Goal: Information Seeking & Learning: Find specific fact

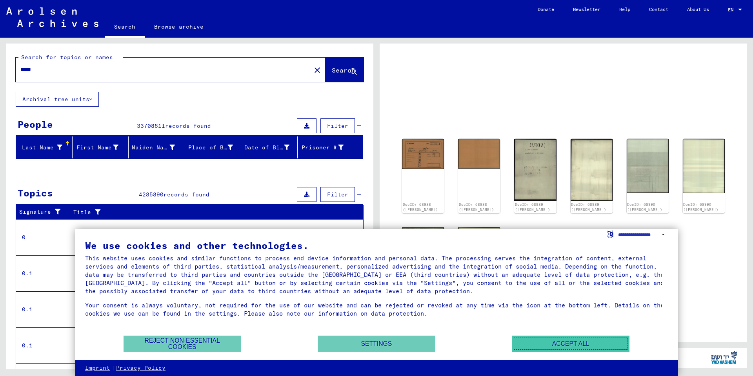
click at [553, 342] on button "Accept all" at bounding box center [571, 344] width 118 height 16
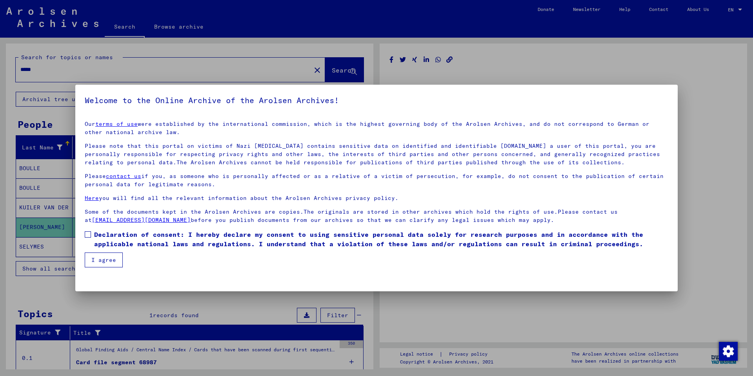
click at [89, 234] on span at bounding box center [88, 234] width 6 height 6
click at [102, 265] on button "I agree" at bounding box center [104, 260] width 38 height 15
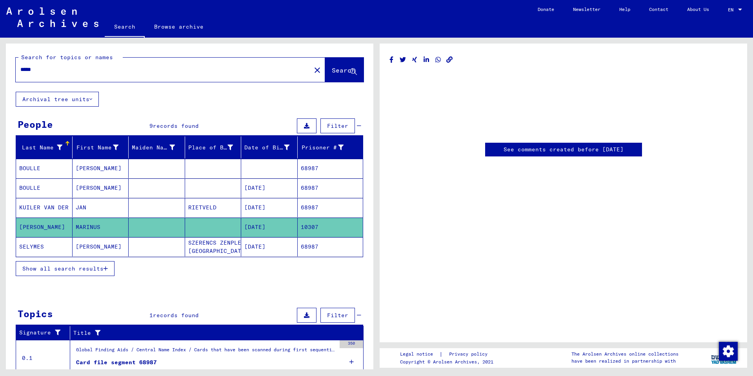
click at [44, 226] on mat-cell "[PERSON_NAME]" at bounding box center [44, 227] width 56 height 19
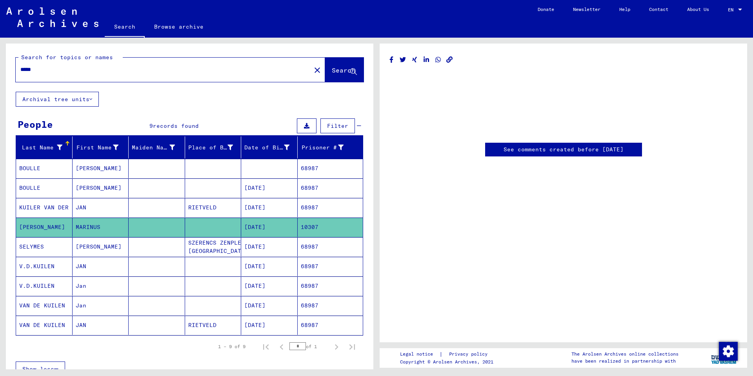
click at [44, 226] on mat-cell "[PERSON_NAME]" at bounding box center [44, 227] width 56 height 19
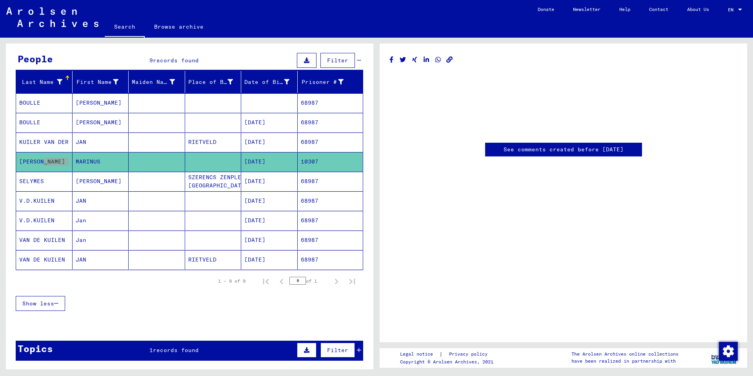
scroll to position [78, 0]
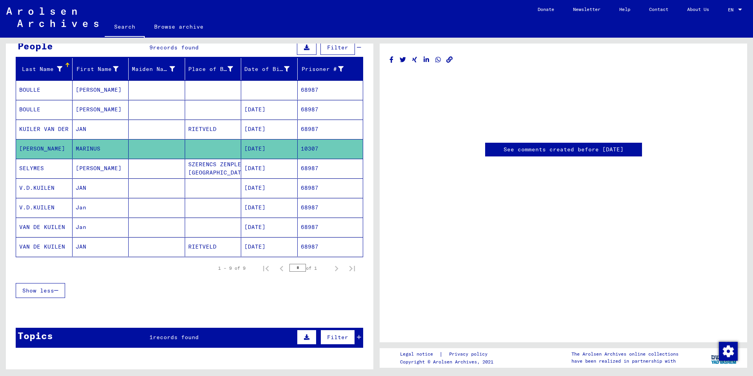
click at [164, 149] on mat-cell at bounding box center [157, 148] width 56 height 19
click at [31, 149] on mat-cell "[PERSON_NAME]" at bounding box center [44, 148] width 56 height 19
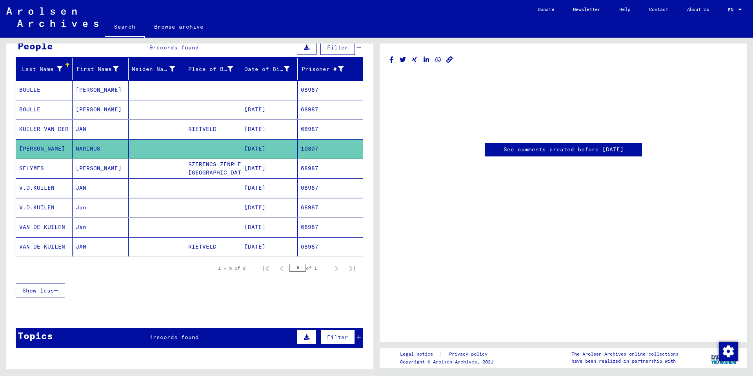
click at [89, 147] on mat-cell "MARINUS" at bounding box center [101, 148] width 56 height 19
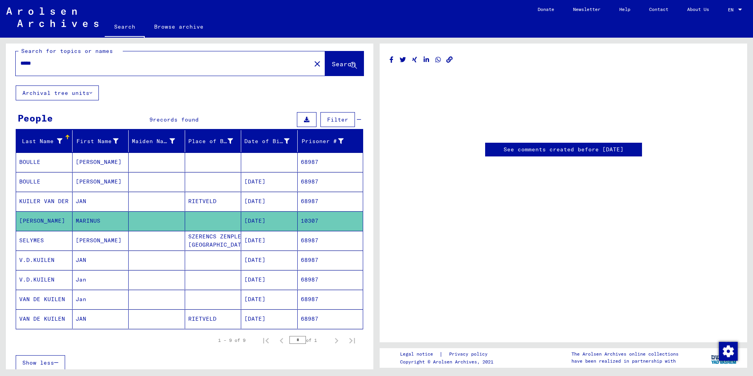
scroll to position [0, 0]
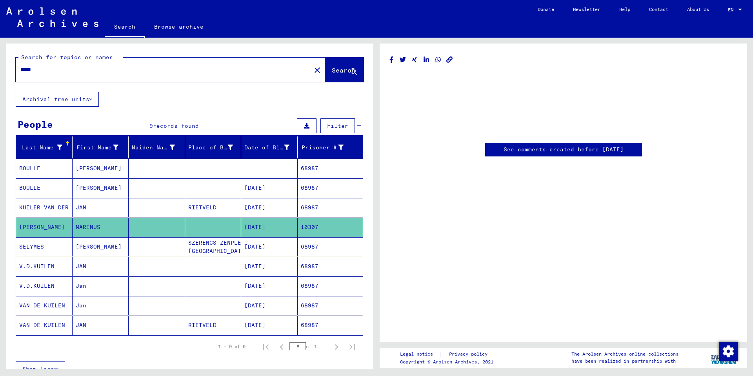
drag, startPoint x: 58, startPoint y: 71, endPoint x: -15, endPoint y: 71, distance: 73.3
click at [0, 71] on html "Search Browse archive Donate Newsletter Help Contact About Us Search Browse arc…" at bounding box center [376, 188] width 753 height 376
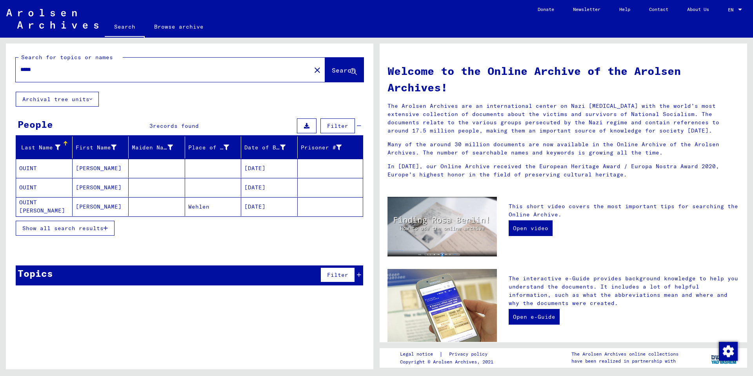
drag, startPoint x: 50, startPoint y: 72, endPoint x: -14, endPoint y: 72, distance: 64.3
click at [0, 72] on html "Search Browse archive Donate Newsletter Help Contact About Us Search Browse arc…" at bounding box center [376, 188] width 753 height 376
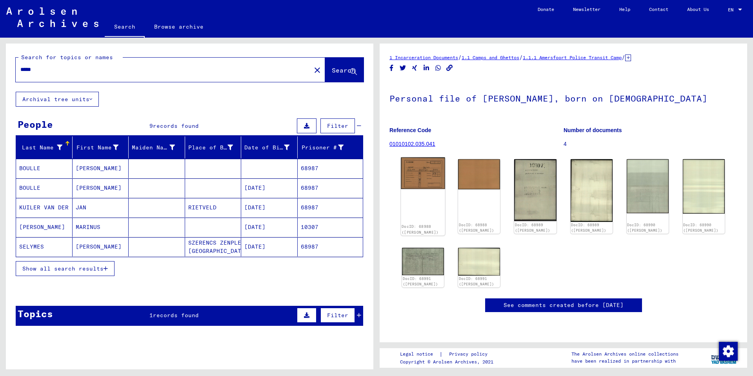
click at [425, 213] on div "DocID: 68988 ([PERSON_NAME])" at bounding box center [423, 196] width 44 height 78
click at [412, 173] on img at bounding box center [423, 173] width 44 height 32
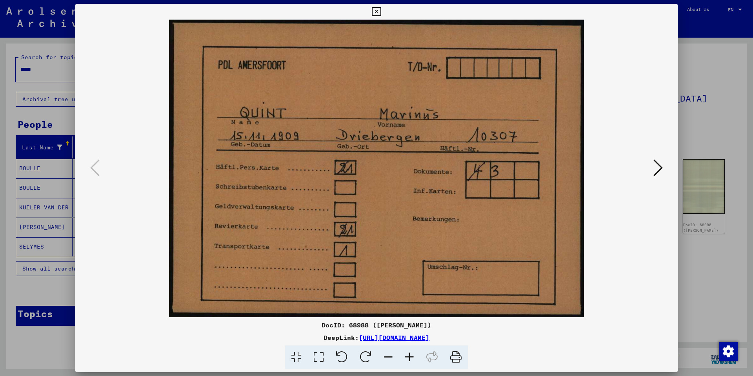
drag, startPoint x: 455, startPoint y: 356, endPoint x: 558, endPoint y: 306, distance: 114.5
click at [455, 356] on icon at bounding box center [456, 357] width 24 height 24
click at [378, 10] on icon at bounding box center [376, 11] width 9 height 9
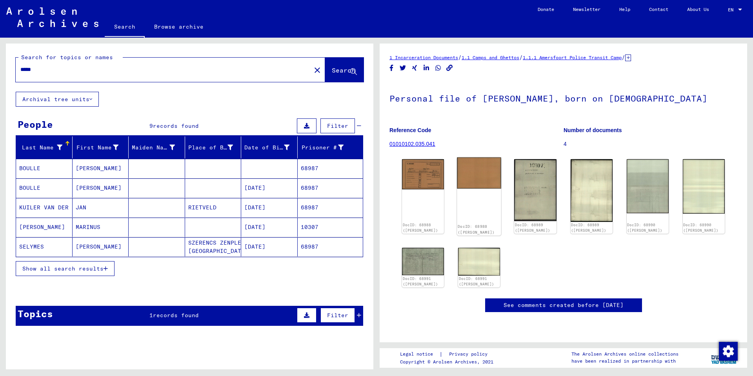
click at [481, 177] on img at bounding box center [479, 172] width 44 height 31
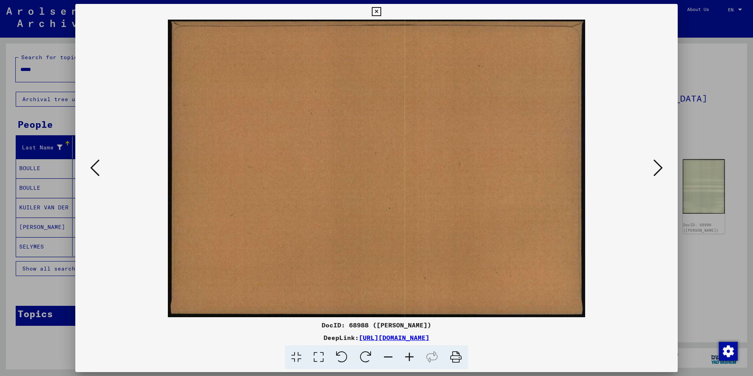
click at [376, 12] on icon at bounding box center [376, 11] width 9 height 9
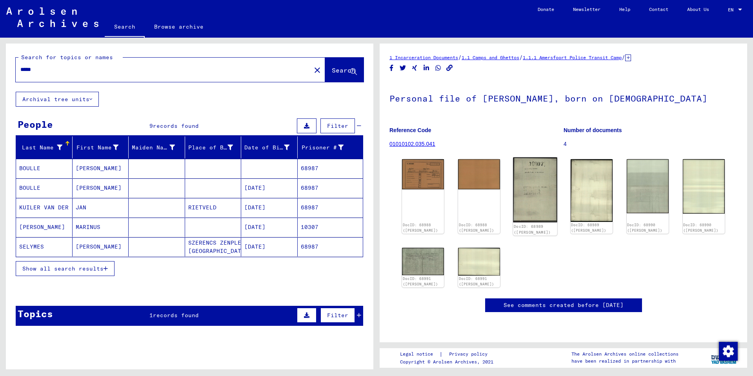
click at [523, 185] on img at bounding box center [535, 189] width 44 height 65
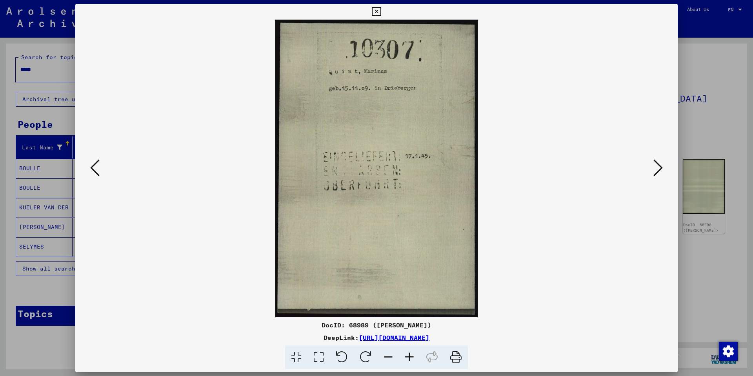
drag, startPoint x: 454, startPoint y: 360, endPoint x: 565, endPoint y: 308, distance: 121.9
click at [454, 360] on icon at bounding box center [456, 357] width 24 height 24
click at [374, 12] on icon at bounding box center [376, 11] width 9 height 9
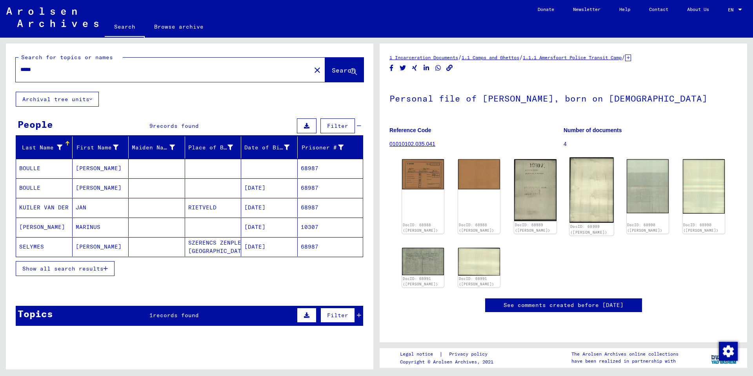
click at [589, 193] on img at bounding box center [591, 189] width 44 height 65
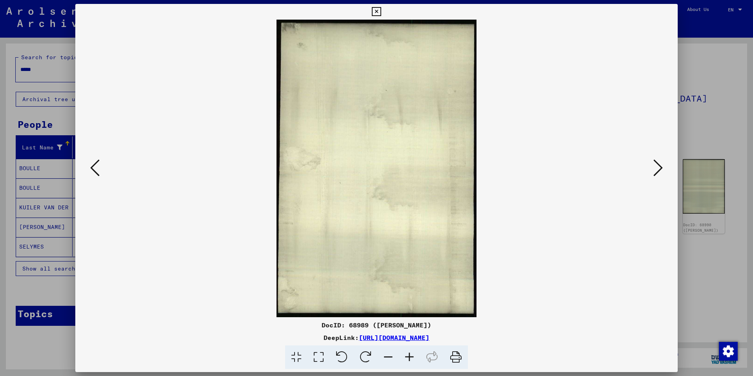
click at [379, 10] on icon at bounding box center [376, 11] width 9 height 9
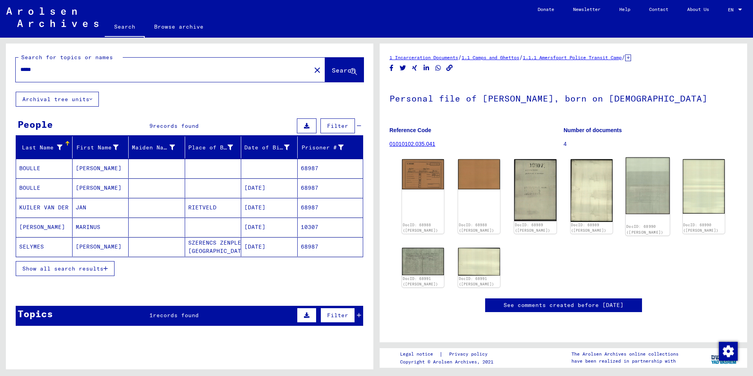
click at [647, 198] on img at bounding box center [647, 185] width 44 height 57
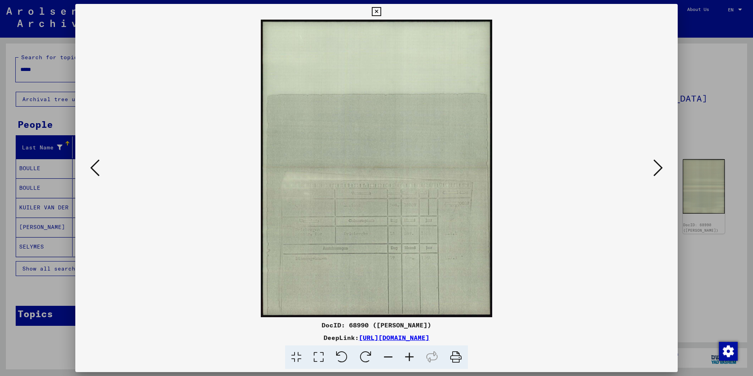
click at [452, 360] on icon at bounding box center [456, 357] width 24 height 24
click at [375, 12] on icon at bounding box center [376, 11] width 9 height 9
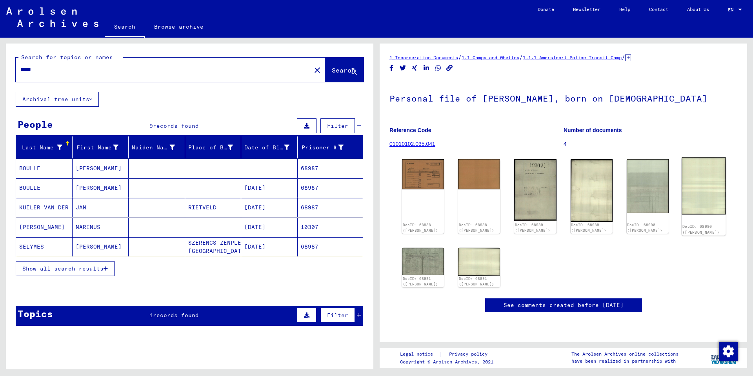
click at [701, 194] on img at bounding box center [703, 185] width 44 height 57
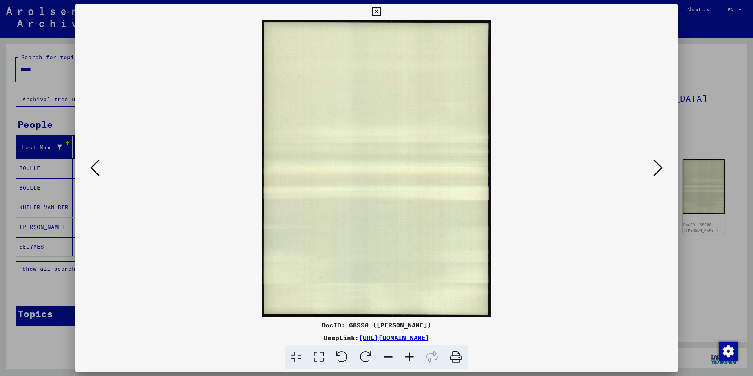
click at [372, 12] on icon at bounding box center [376, 11] width 9 height 9
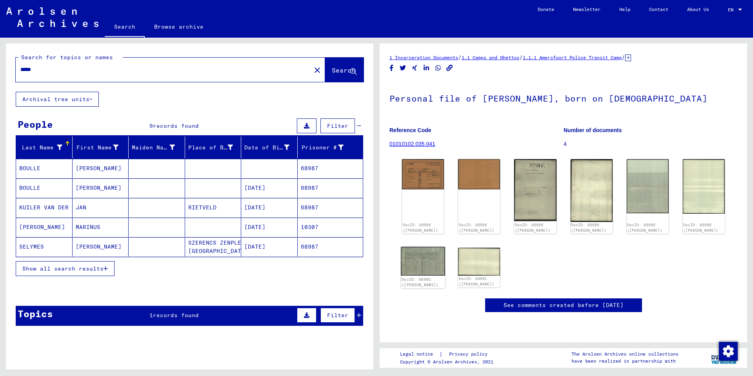
click at [414, 266] on img at bounding box center [423, 261] width 44 height 29
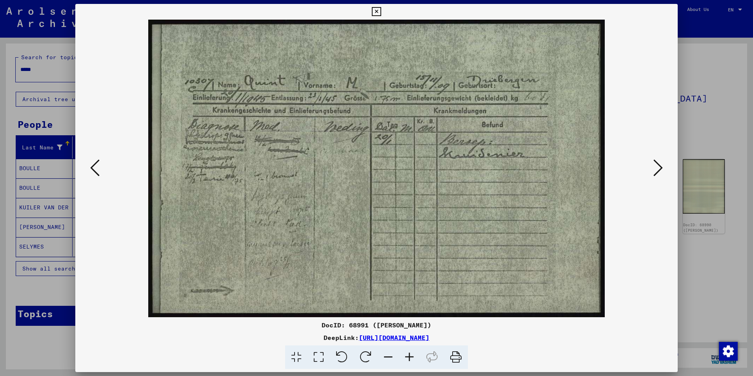
click at [455, 358] on icon at bounding box center [456, 357] width 24 height 24
click at [377, 9] on icon at bounding box center [376, 11] width 9 height 9
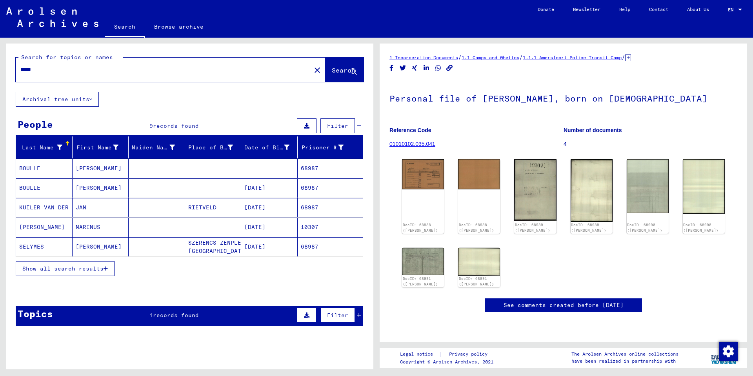
drag, startPoint x: 50, startPoint y: 70, endPoint x: -21, endPoint y: 68, distance: 71.0
click at [0, 68] on html "Search Browse archive Donate Newsletter Help Contact About Us Search Browse arc…" at bounding box center [376, 188] width 753 height 376
type input "*****"
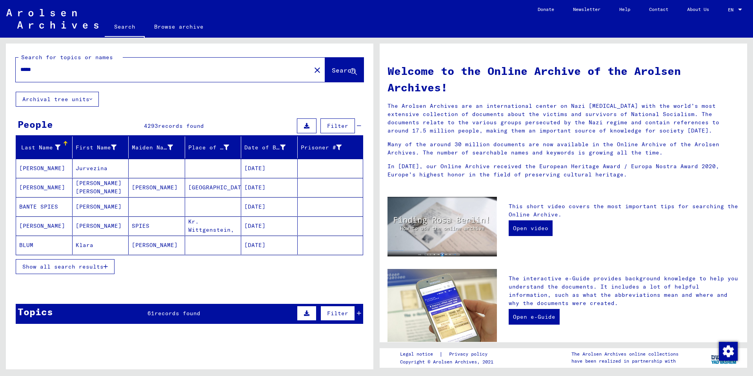
click at [29, 168] on mat-cell "[PERSON_NAME]" at bounding box center [44, 168] width 56 height 19
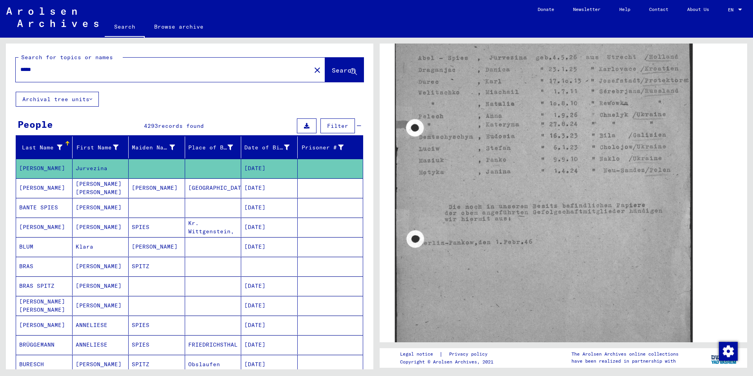
scroll to position [118, 0]
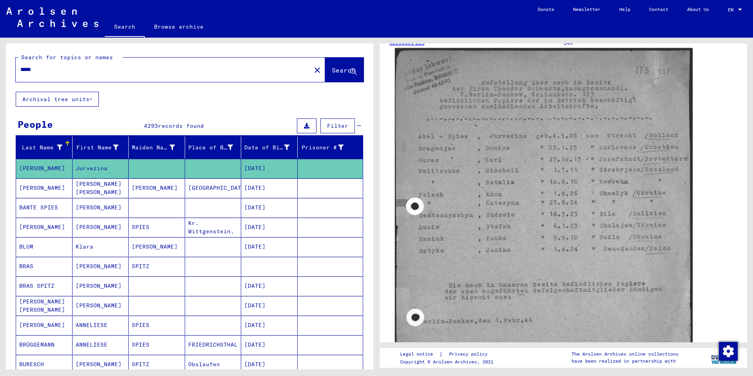
drag, startPoint x: 502, startPoint y: 207, endPoint x: 489, endPoint y: 170, distance: 38.8
click at [489, 170] on img at bounding box center [544, 255] width 298 height 415
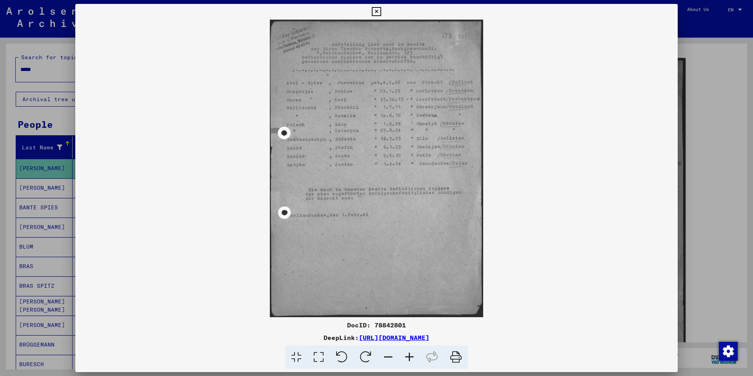
drag, startPoint x: 455, startPoint y: 356, endPoint x: 350, endPoint y: 175, distance: 208.9
click at [455, 356] on icon at bounding box center [456, 357] width 24 height 24
drag, startPoint x: 374, startPoint y: 11, endPoint x: 329, endPoint y: 31, distance: 49.7
click at [374, 11] on icon at bounding box center [376, 11] width 9 height 9
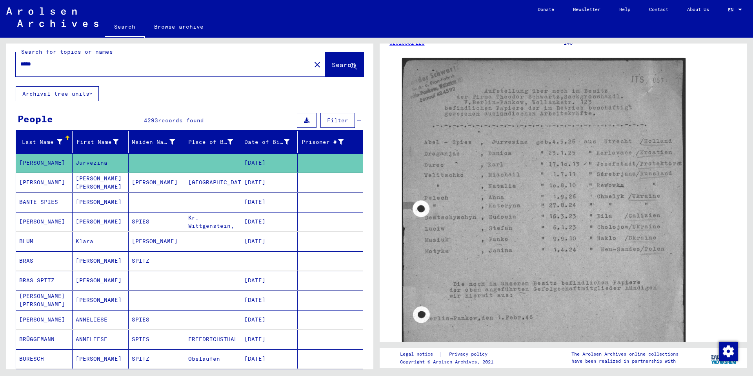
scroll to position [0, 0]
